Goal: Task Accomplishment & Management: Use online tool/utility

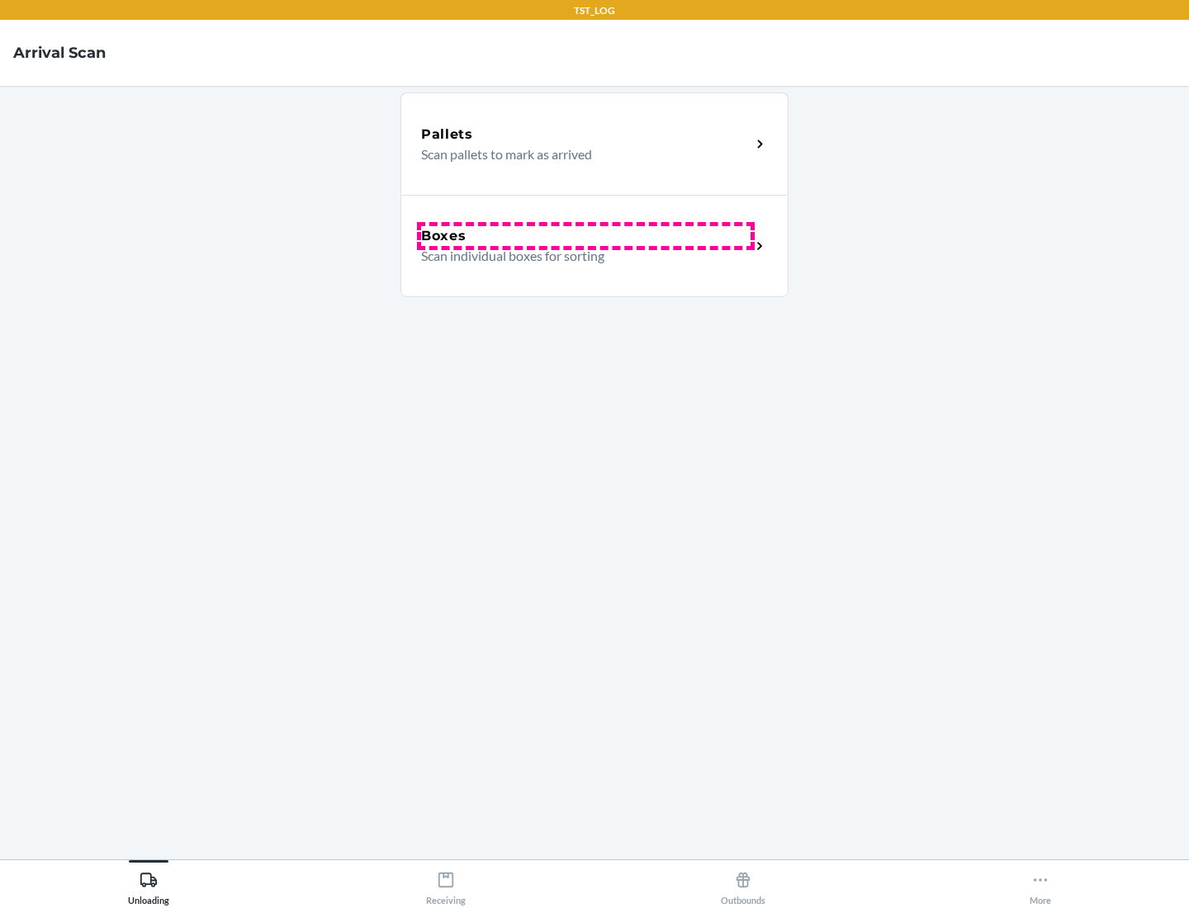
click at [586, 236] on div "Boxes" at bounding box center [586, 236] width 330 height 20
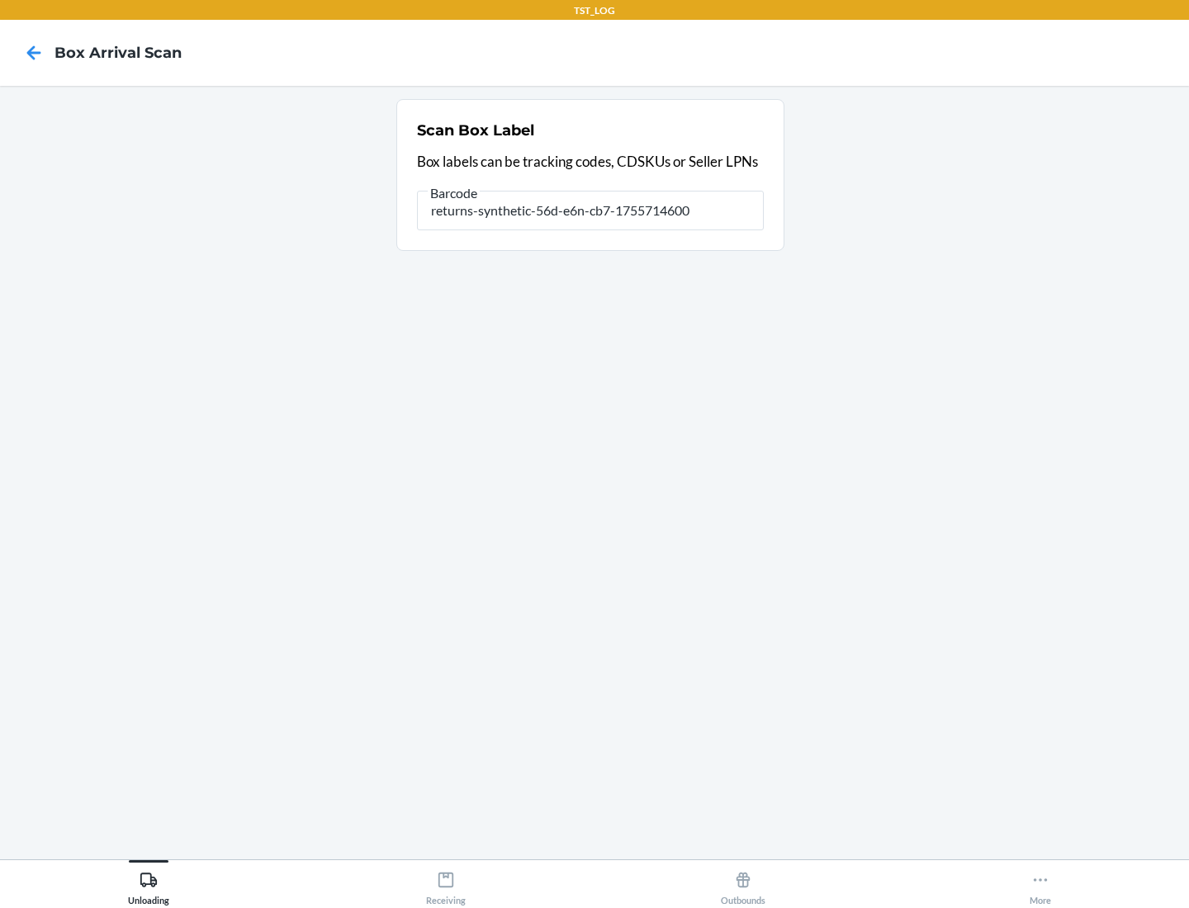
type input "returns-synthetic-56d-e6n-cb7-1755714600"
